Goal: Information Seeking & Learning: Learn about a topic

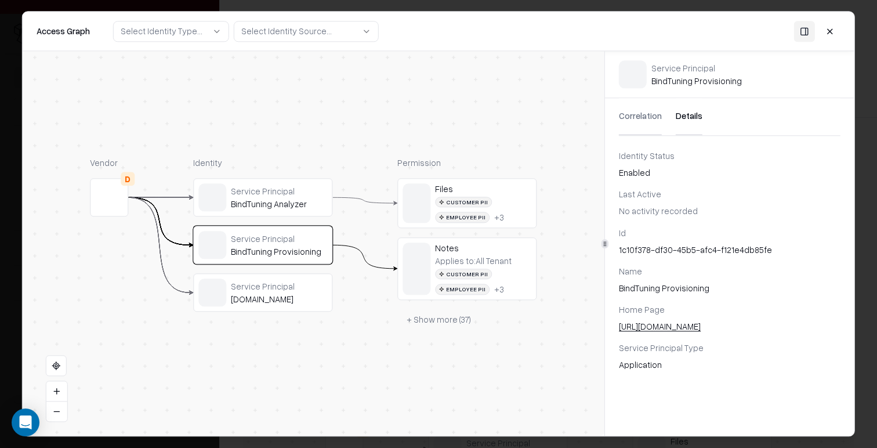
scroll to position [152, 0]
click at [281, 304] on div "Service Principal [DOMAIN_NAME]" at bounding box center [262, 292] width 129 height 28
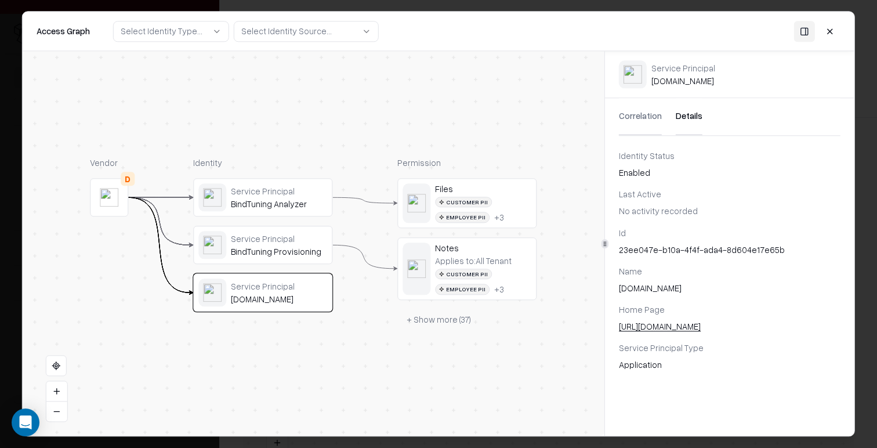
click at [680, 126] on button "Details" at bounding box center [688, 116] width 27 height 37
click at [680, 115] on button "Details" at bounding box center [688, 116] width 27 height 37
click at [642, 115] on button "Correlation" at bounding box center [640, 116] width 43 height 37
click at [678, 115] on button "Details" at bounding box center [688, 116] width 27 height 37
click at [608, 110] on div "Correlation Details" at bounding box center [729, 117] width 249 height 38
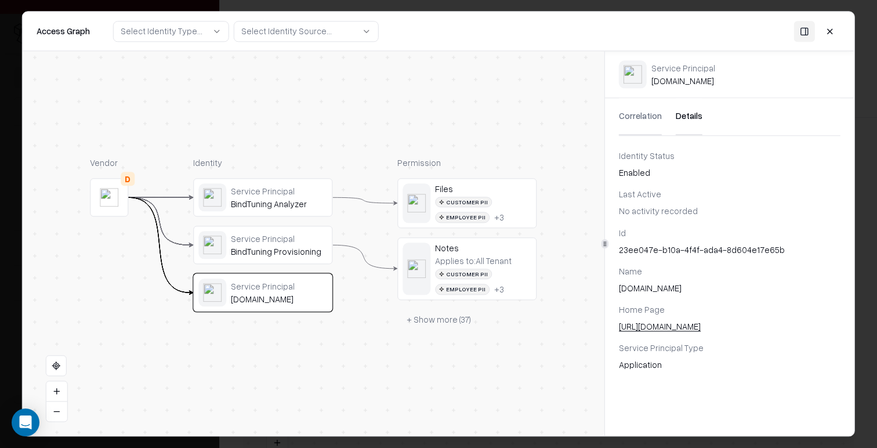
click at [492, 203] on div "Customer PII Employee PII + 3" at bounding box center [483, 210] width 96 height 26
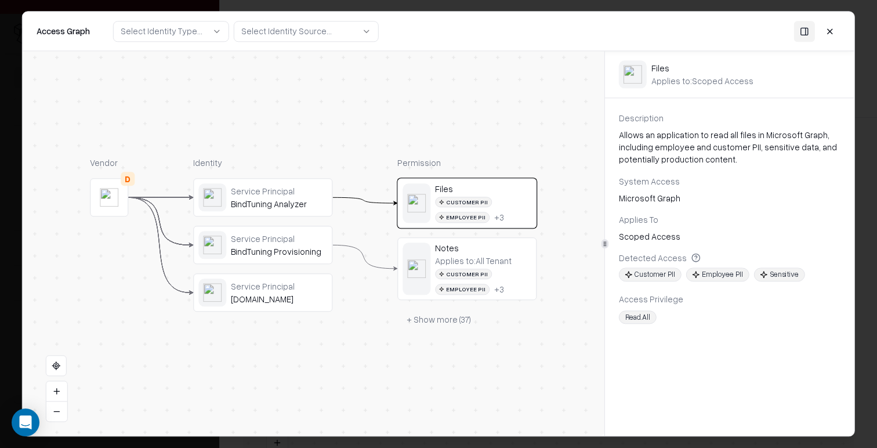
click at [473, 260] on div "Applies to: All Tenant" at bounding box center [473, 260] width 77 height 10
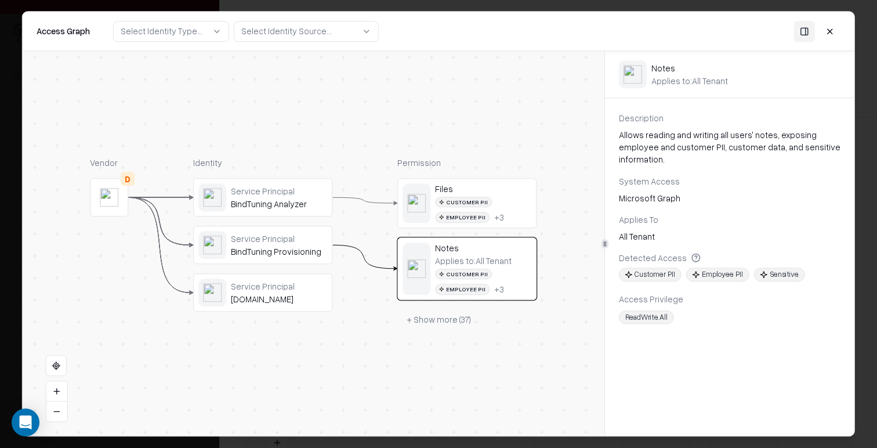
click at [457, 322] on button "+ Show more ( 37 )" at bounding box center [438, 319] width 83 height 21
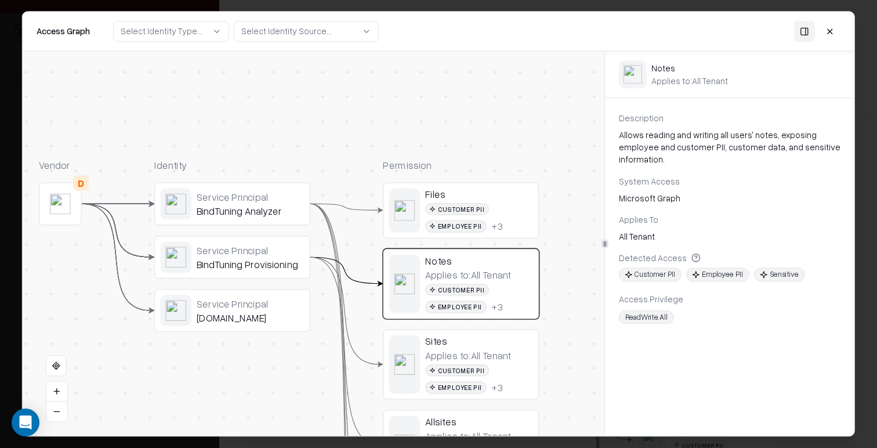
click at [831, 30] on button at bounding box center [829, 31] width 21 height 21
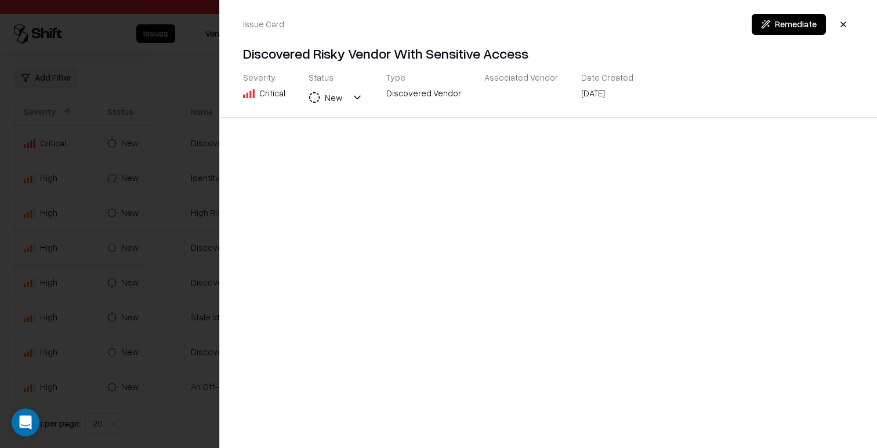
click at [186, 177] on div at bounding box center [438, 224] width 877 height 448
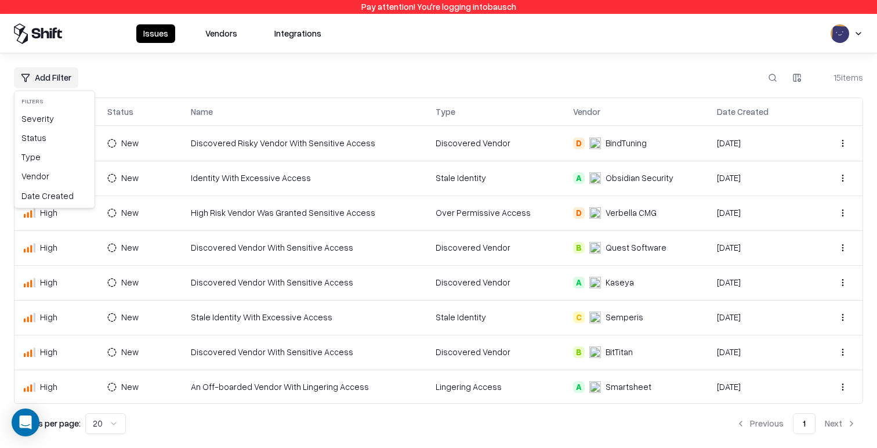
click at [39, 78] on html "Pay attention! You're logging into bausch Issues Vendors Integrations Add Filte…" at bounding box center [438, 224] width 877 height 448
click at [227, 61] on html "Pay attention! You're logging into bausch Issues Vendors Integrations Add Filte…" at bounding box center [438, 224] width 877 height 448
